Goal: Navigation & Orientation: Find specific page/section

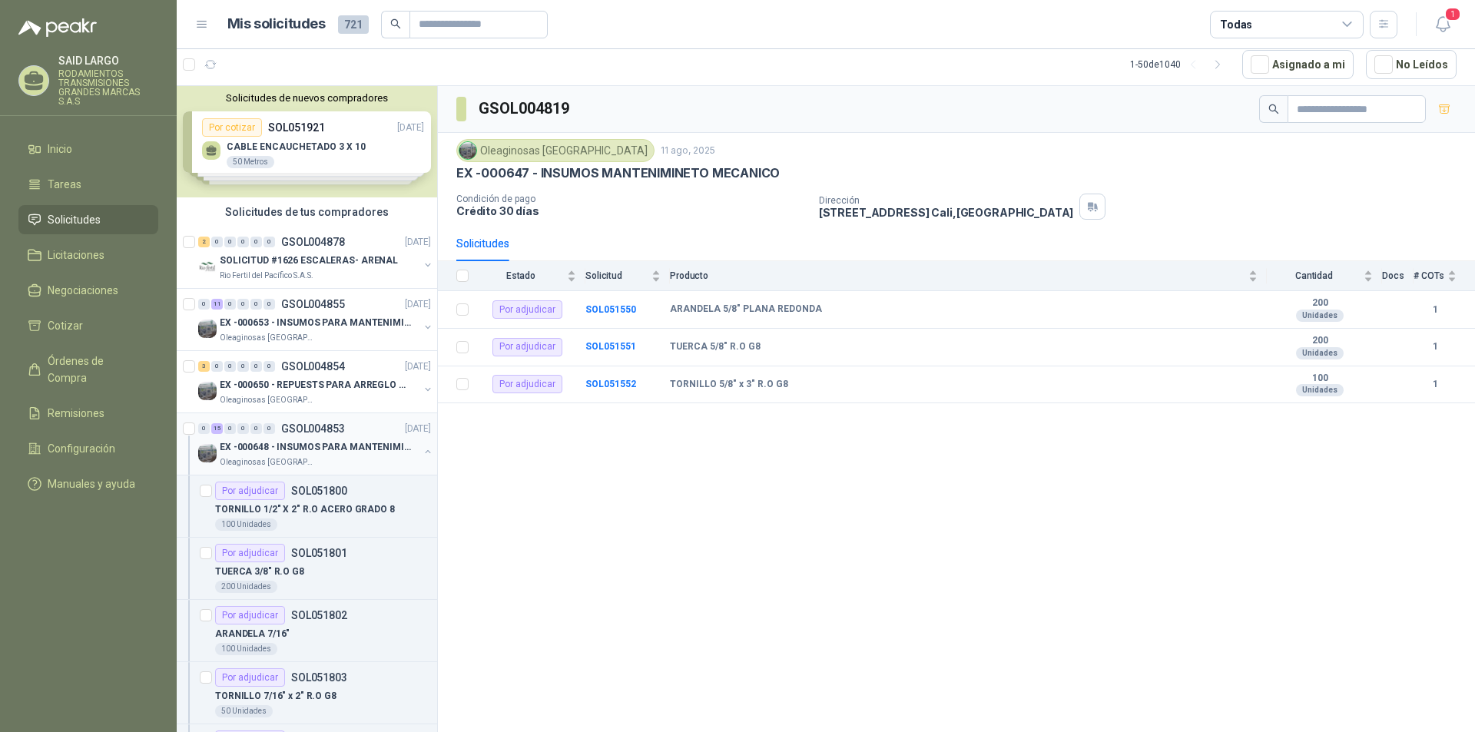
click at [422, 449] on button "button" at bounding box center [428, 452] width 12 height 12
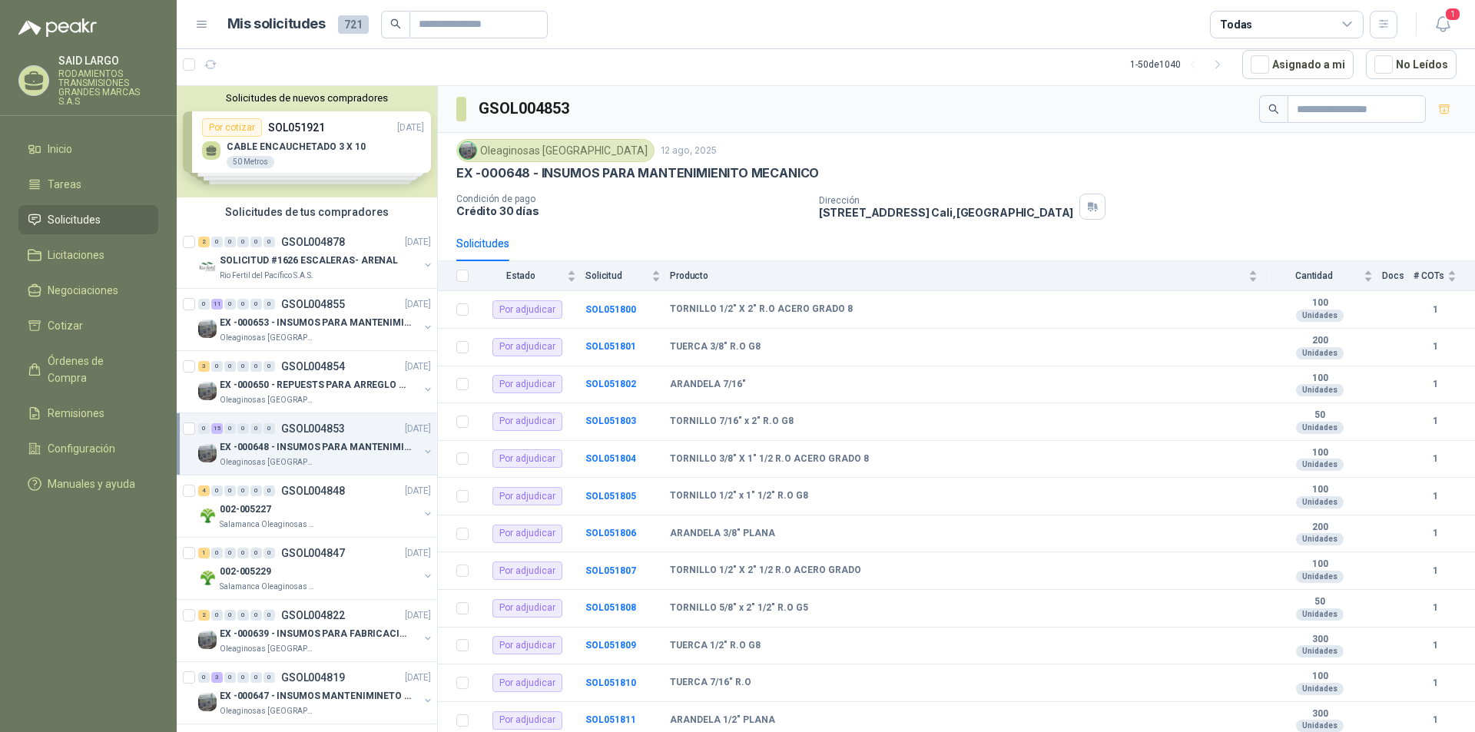
click at [802, 128] on div "GSOL004853" at bounding box center [956, 109] width 1037 height 47
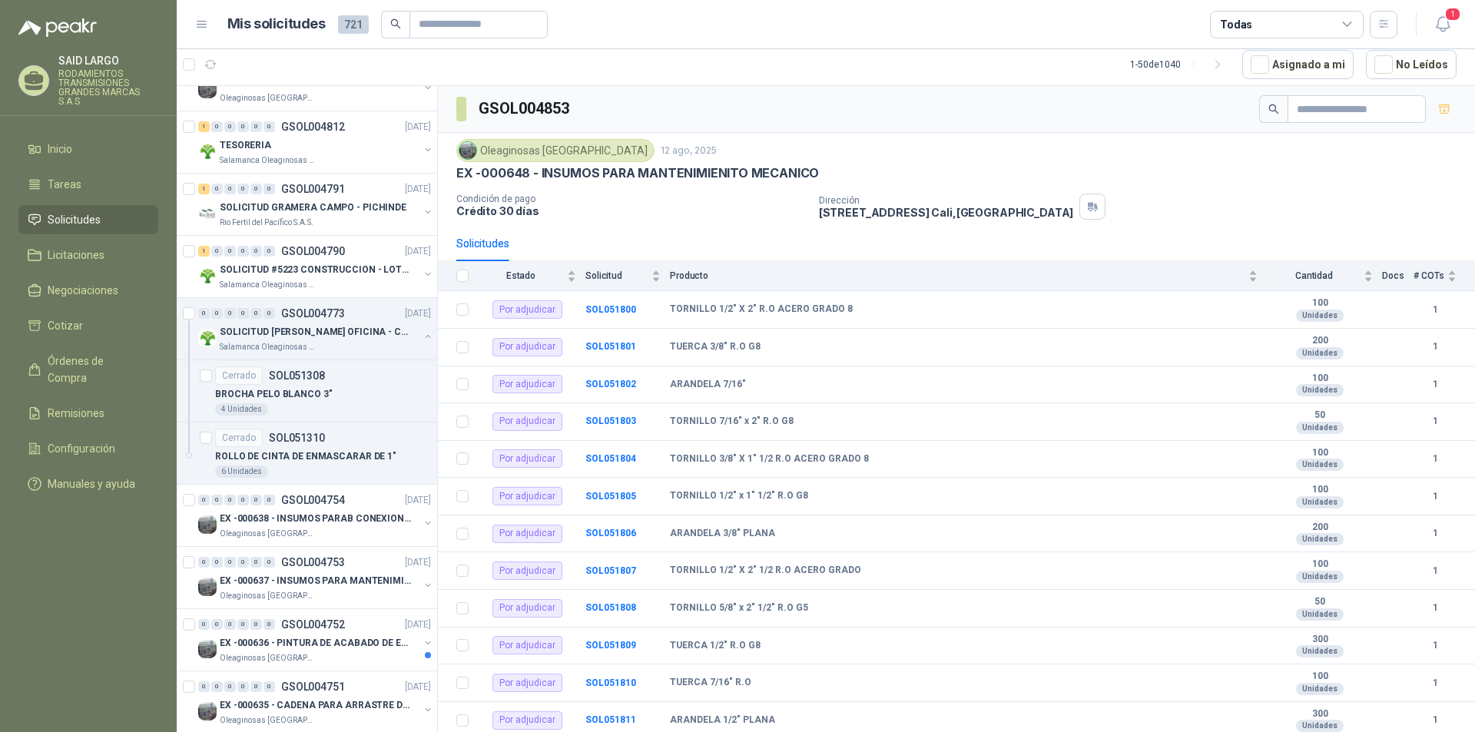
scroll to position [999, 0]
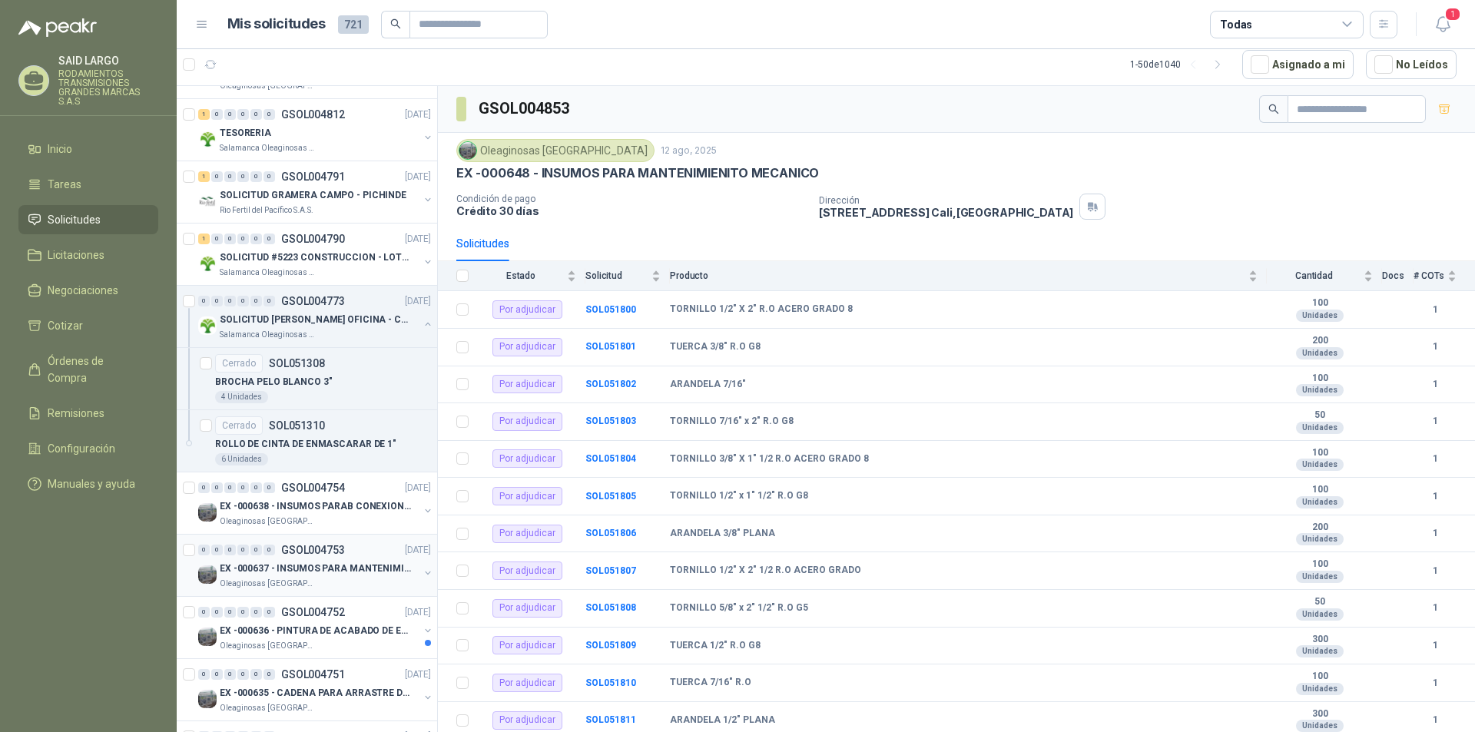
click at [422, 569] on button "button" at bounding box center [428, 573] width 12 height 12
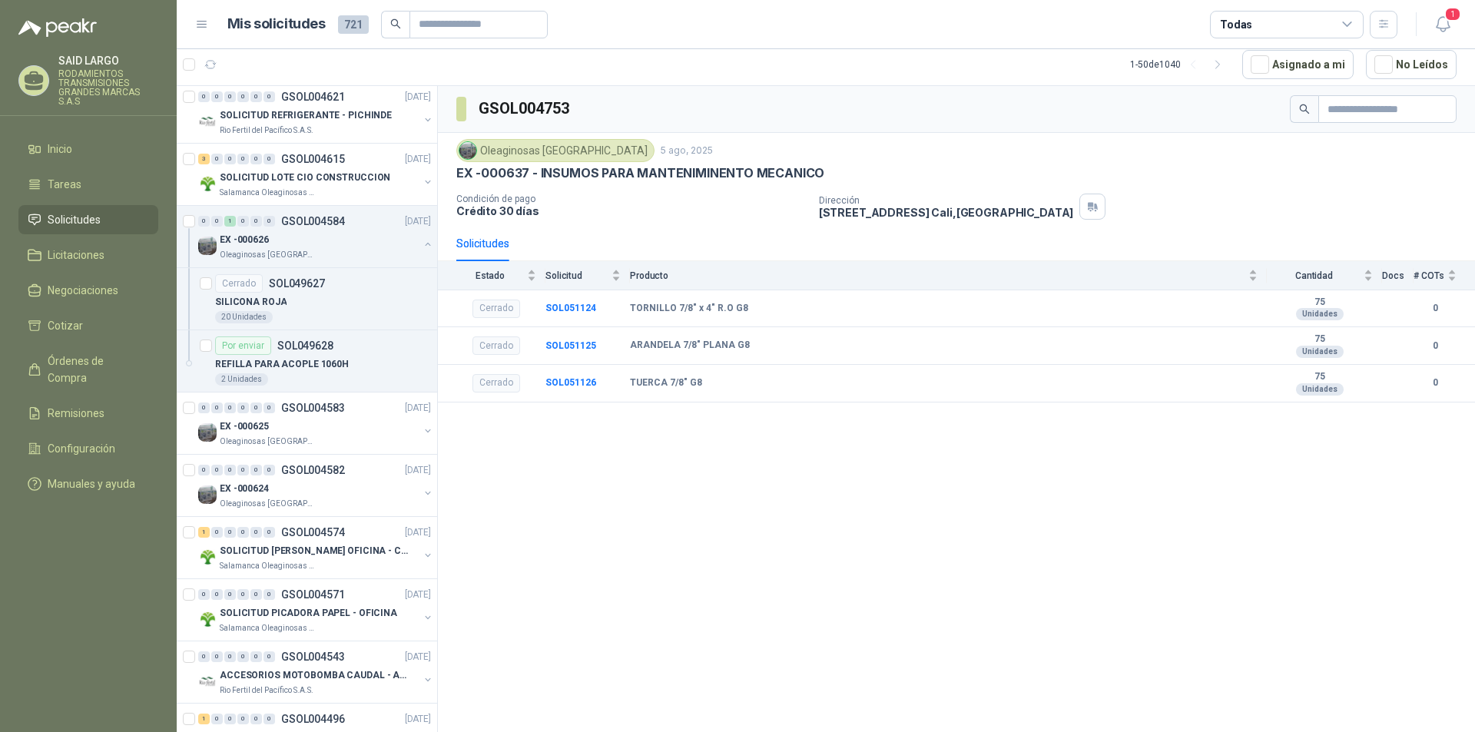
scroll to position [2228, 0]
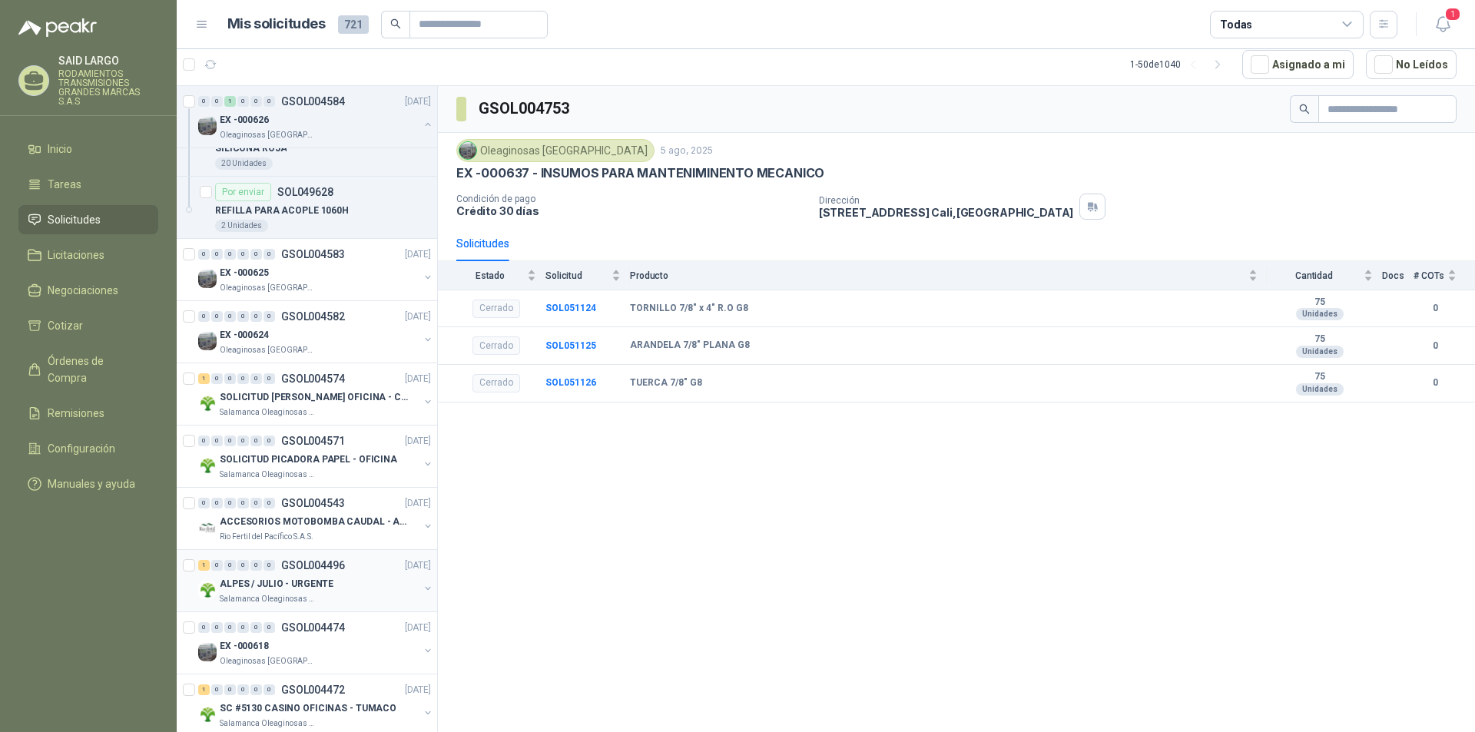
click at [422, 585] on button "button" at bounding box center [428, 588] width 12 height 12
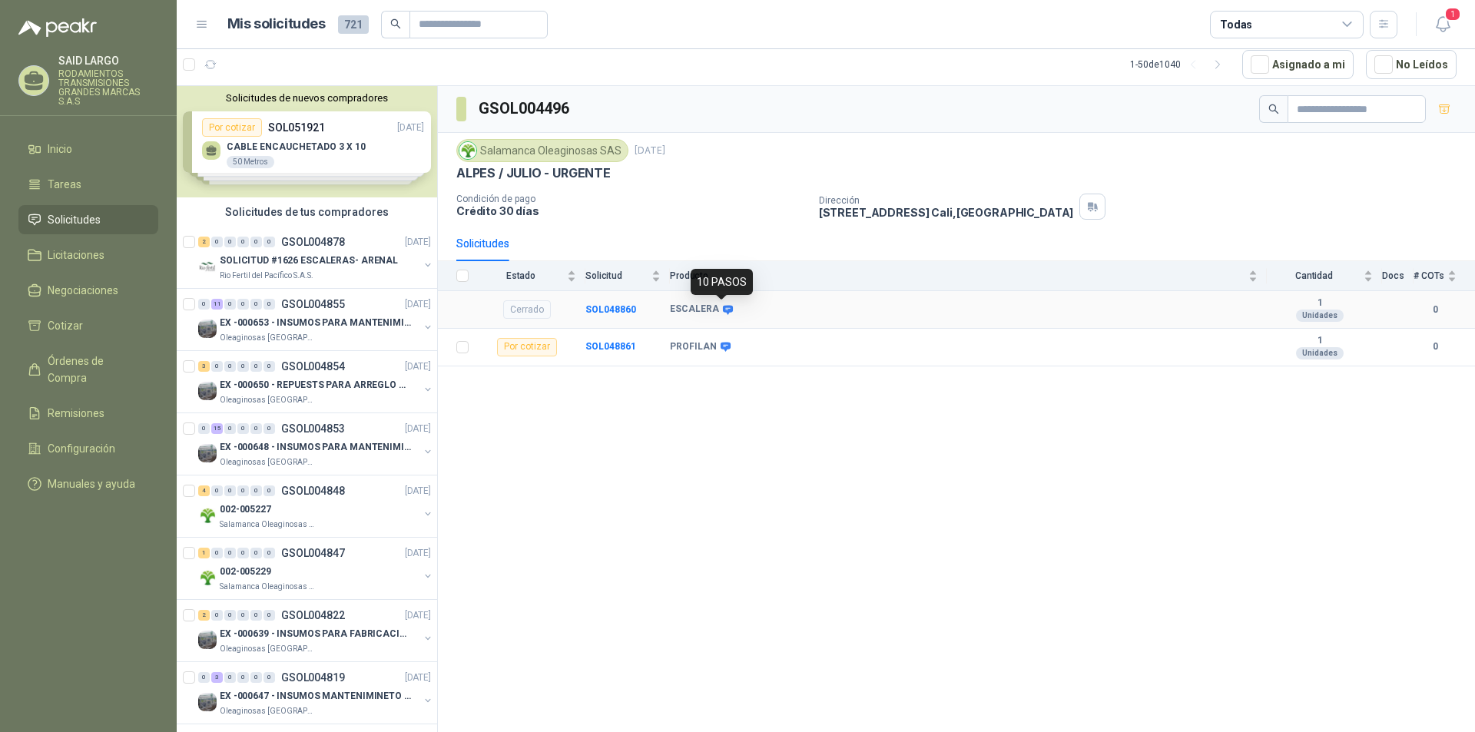
click at [725, 304] on icon at bounding box center [728, 310] width 12 height 12
click at [71, 292] on span "Negociaciones" at bounding box center [83, 290] width 71 height 17
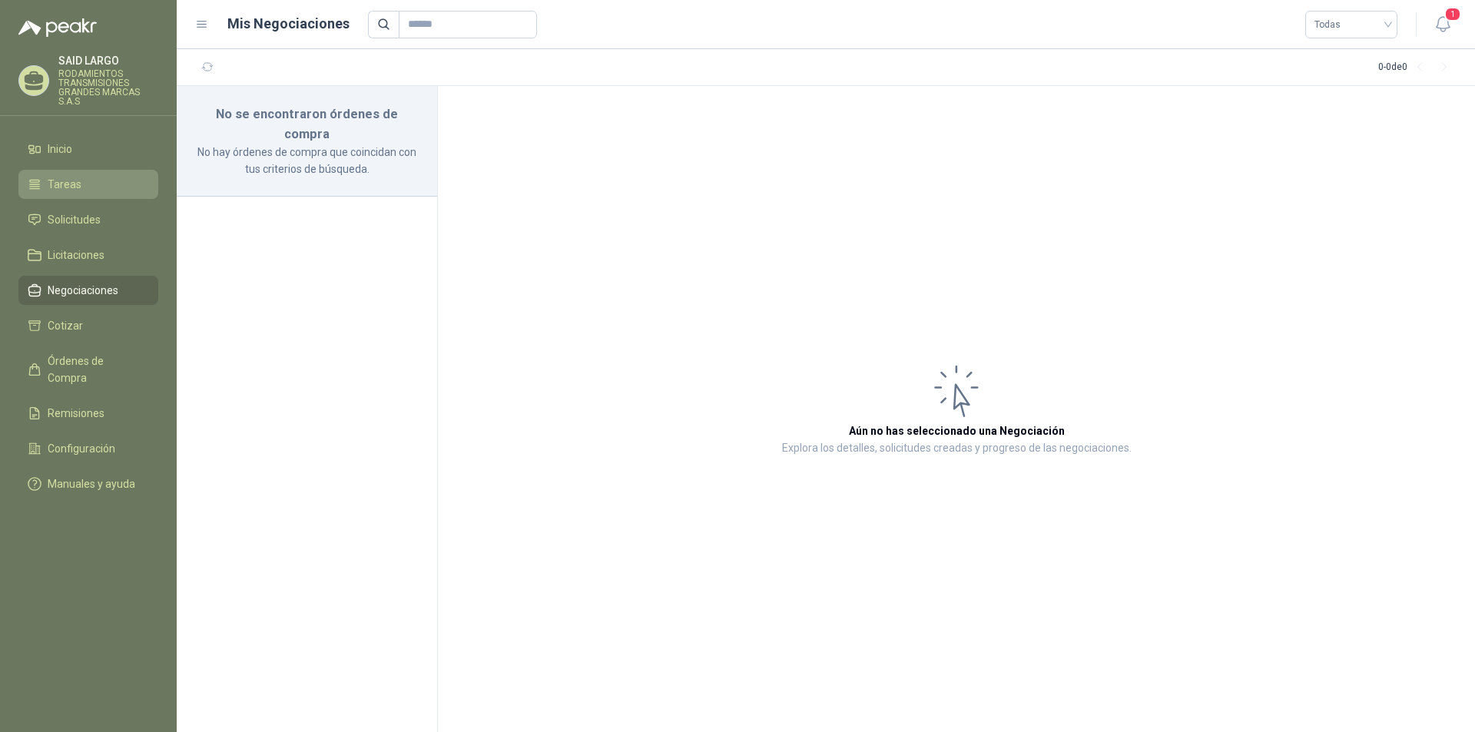
click at [78, 179] on span "Tareas" at bounding box center [65, 184] width 34 height 17
